Goal: Submit feedback/report problem

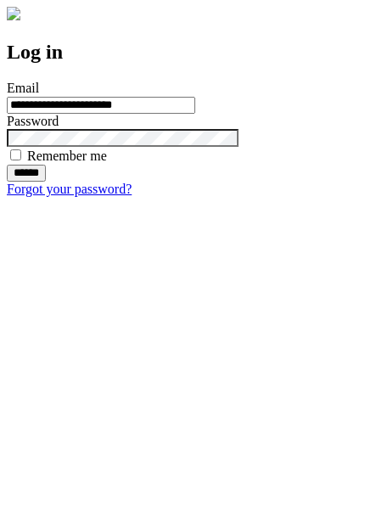
type input "**********"
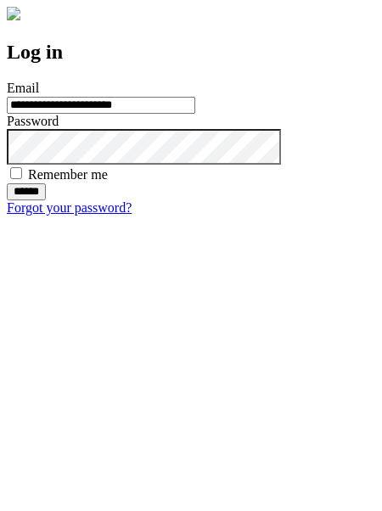
click at [46, 200] on input "******" at bounding box center [26, 191] width 39 height 17
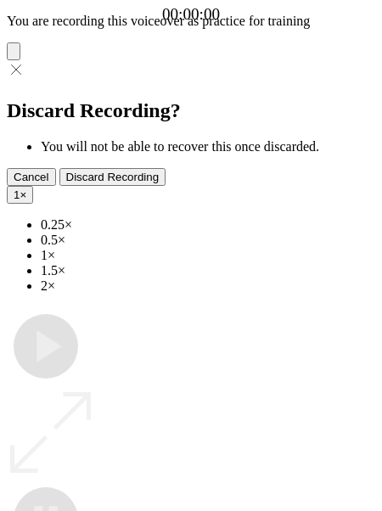
type input "**********"
